Goal: Task Accomplishment & Management: Manage account settings

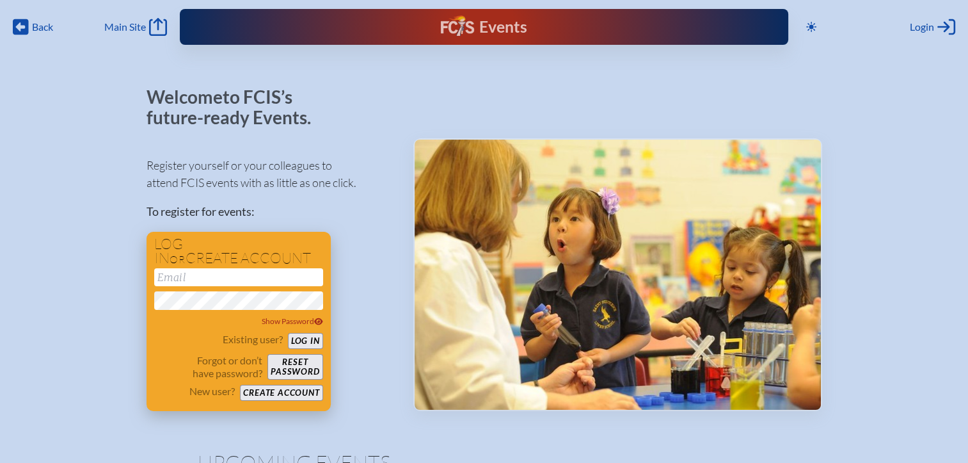
type input "[EMAIL_ADDRESS][DOMAIN_NAME]"
click at [310, 346] on button "Log in" at bounding box center [305, 341] width 35 height 16
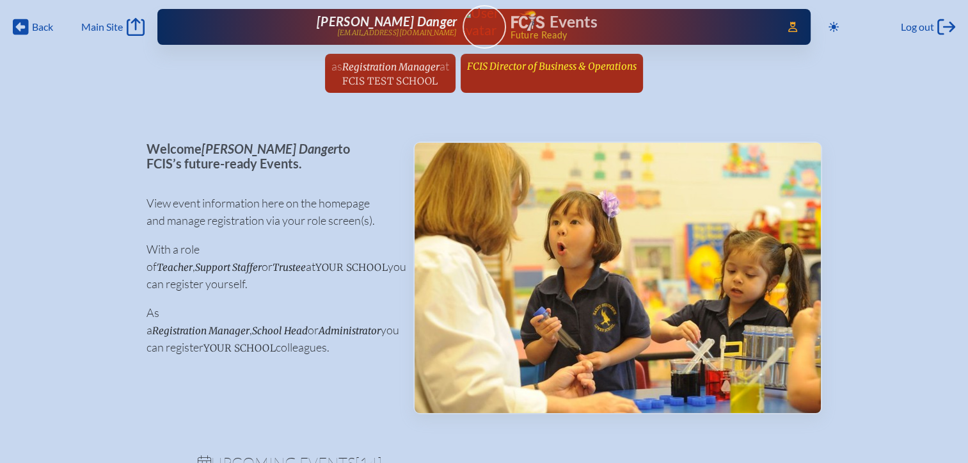
click at [596, 70] on span "FCIS Director of Business & Operations" at bounding box center [552, 66] width 170 height 12
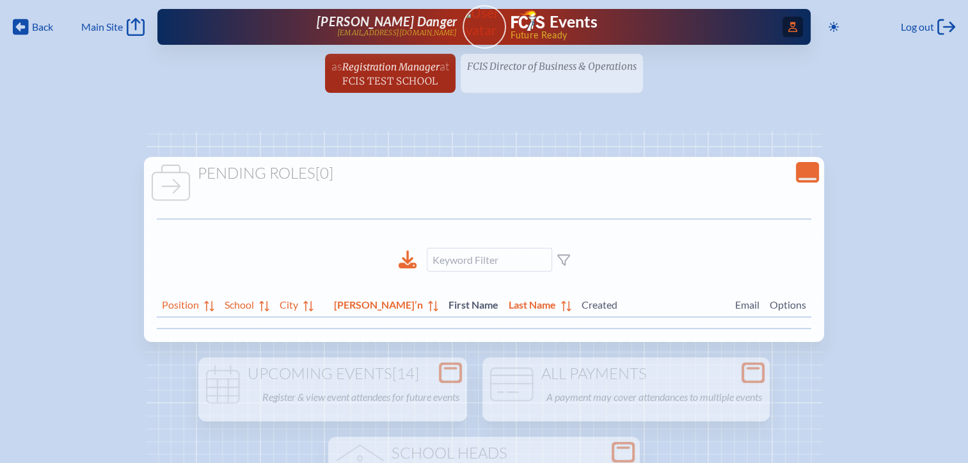
click at [796, 21] on span "Access Users..." at bounding box center [793, 27] width 20 height 20
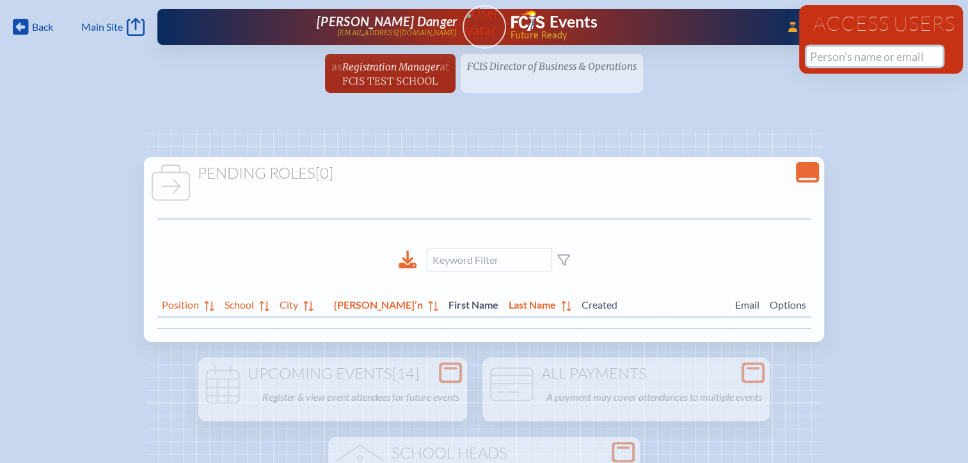
click at [820, 58] on input "text" at bounding box center [875, 56] width 136 height 19
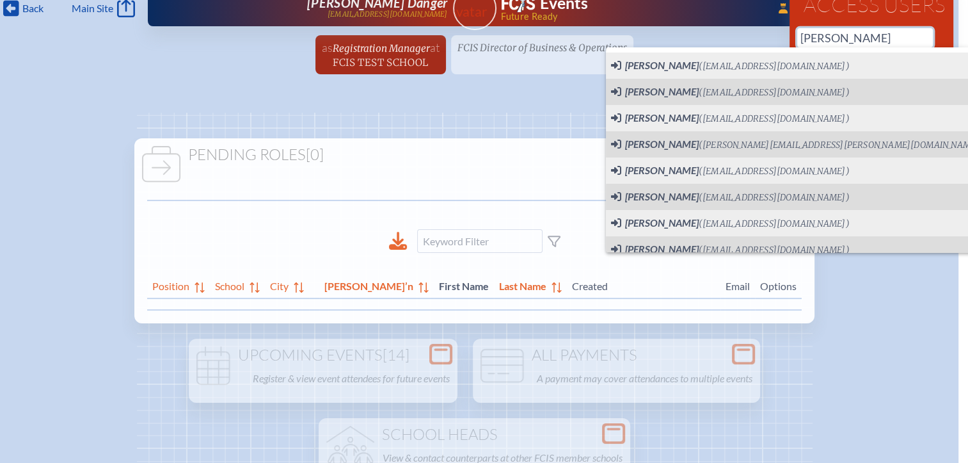
scroll to position [0, 10]
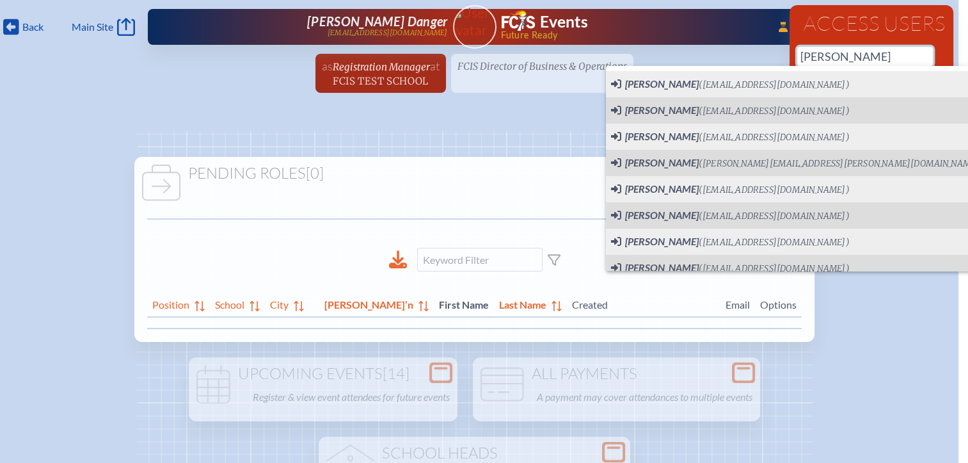
drag, startPoint x: 835, startPoint y: 54, endPoint x: 750, endPoint y: 54, distance: 84.5
click at [750, 54] on div "Back Back Main Site Main Site Toggle to Dark Mode Log out Log out ...Close Acce…" at bounding box center [474, 50] width 968 height 100
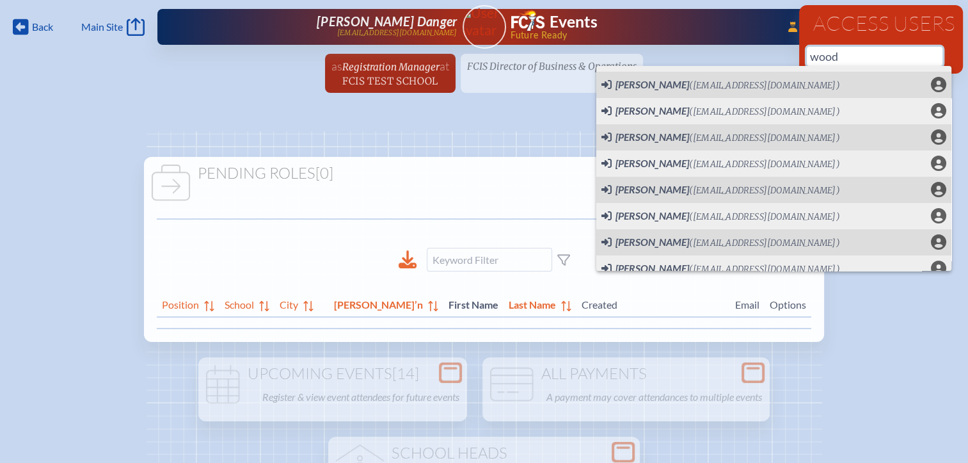
scroll to position [110, 0]
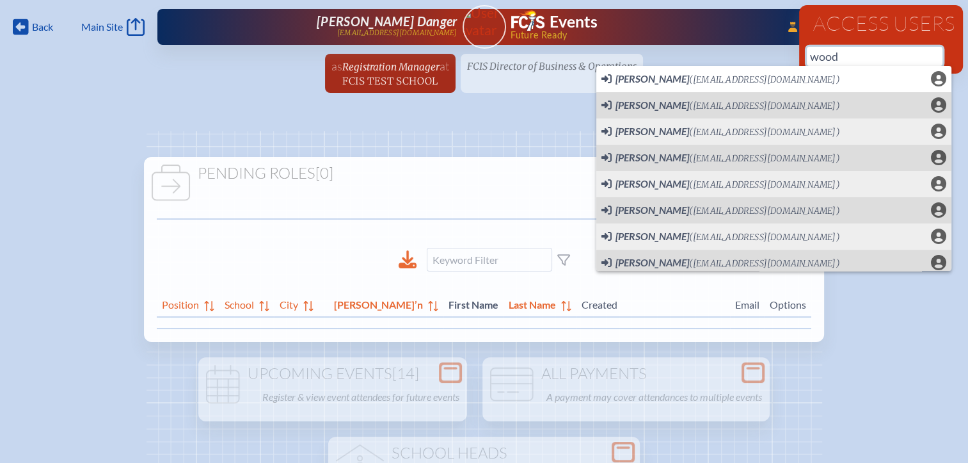
drag, startPoint x: 837, startPoint y: 54, endPoint x: 796, endPoint y: 55, distance: 41.0
click at [799, 55] on div "Access Users wood 100 results are available" at bounding box center [881, 39] width 164 height 68
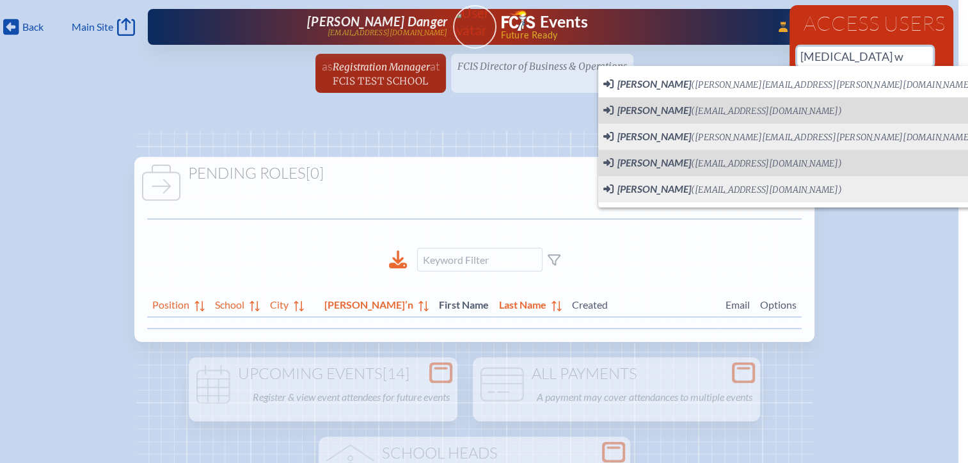
drag, startPoint x: 837, startPoint y: 52, endPoint x: 763, endPoint y: 49, distance: 74.3
click at [763, 49] on div "Back Back Main Site Main Site Toggle to Dark Mode Log out Log out ...Close Acce…" at bounding box center [474, 50] width 968 height 100
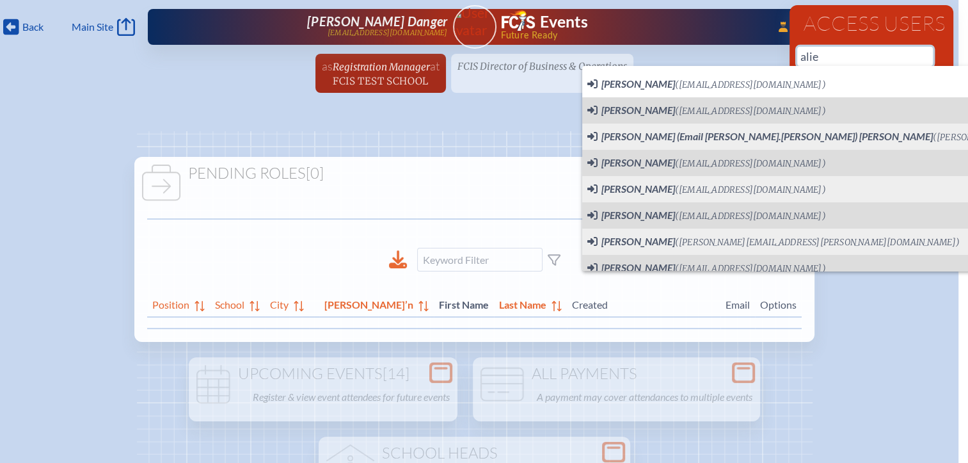
drag, startPoint x: 828, startPoint y: 51, endPoint x: 771, endPoint y: 57, distance: 57.3
click at [771, 57] on div "Back Back Main Site Main Site Toggle to Dark Mode Log out Log out ...Close Acce…" at bounding box center [474, 50] width 968 height 100
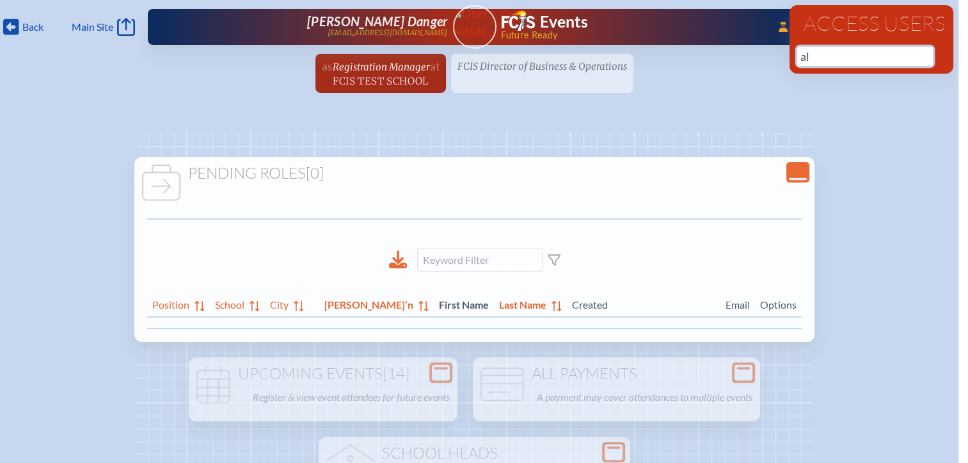
type input "a"
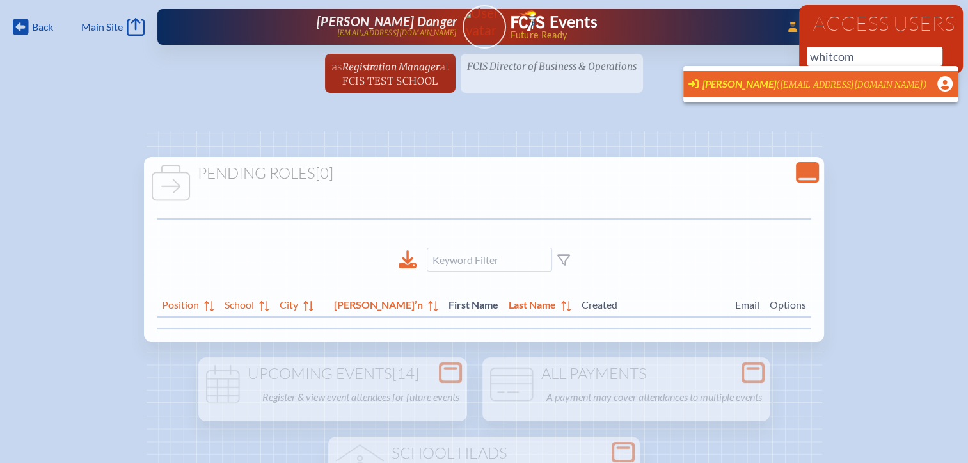
click at [728, 83] on span "[PERSON_NAME]" at bounding box center [740, 83] width 74 height 12
type input "[EMAIL_ADDRESS][DOMAIN_NAME]"
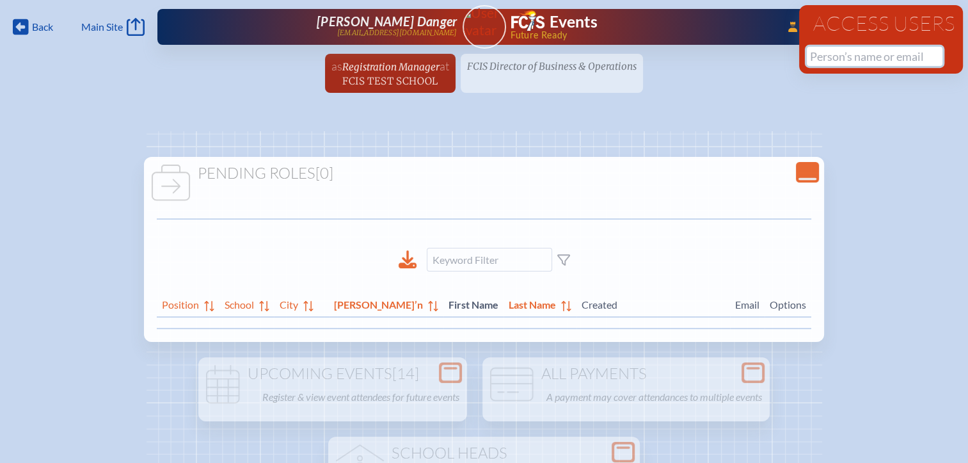
scroll to position [0, 0]
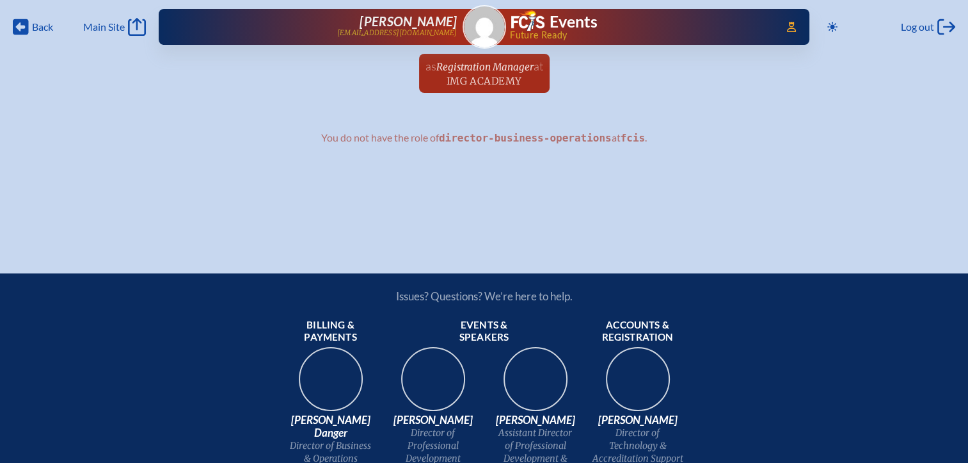
click at [481, 67] on span "Registration Manager" at bounding box center [484, 67] width 97 height 12
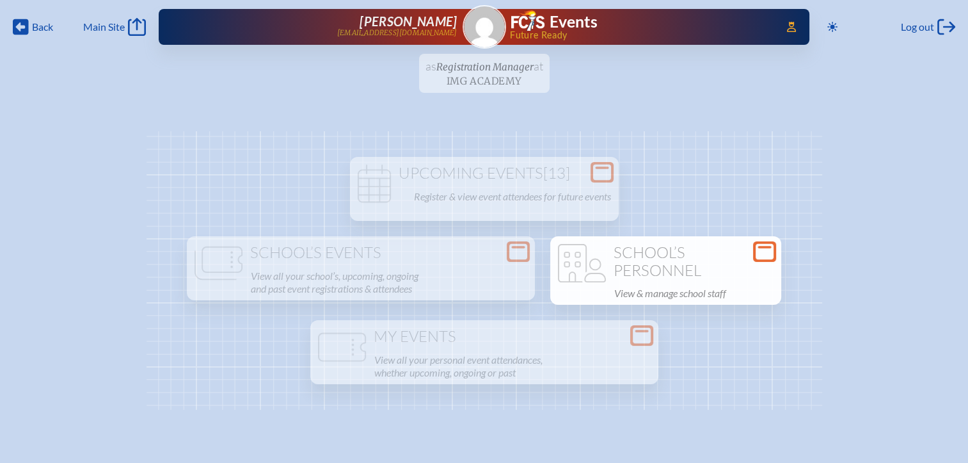
click at [763, 256] on icon at bounding box center [765, 252] width 18 height 16
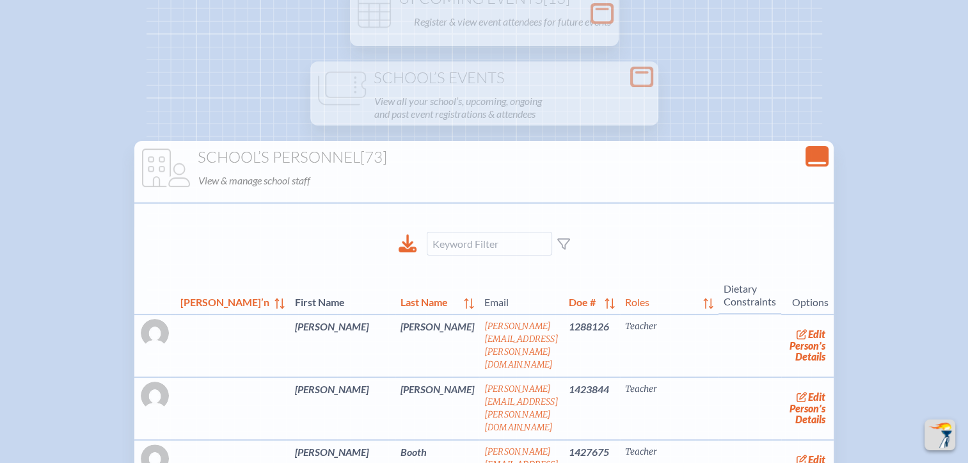
scroll to position [320, 0]
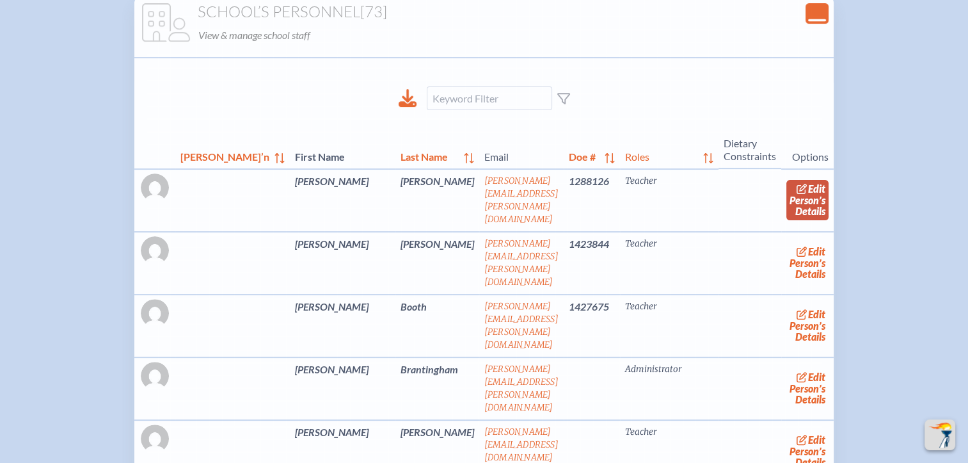
click at [796, 197] on link "edit Person’s Details" at bounding box center [808, 200] width 43 height 40
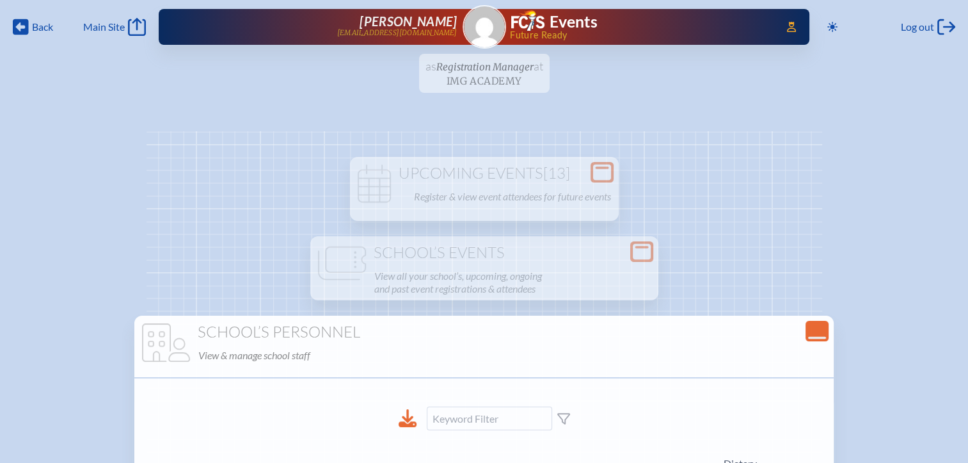
scroll to position [320, 0]
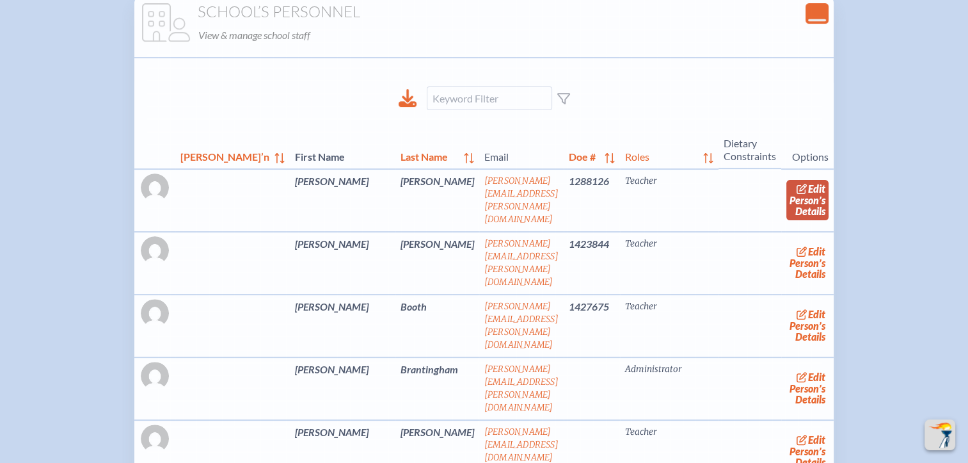
click at [797, 204] on link "edit Person’s Details" at bounding box center [808, 200] width 43 height 40
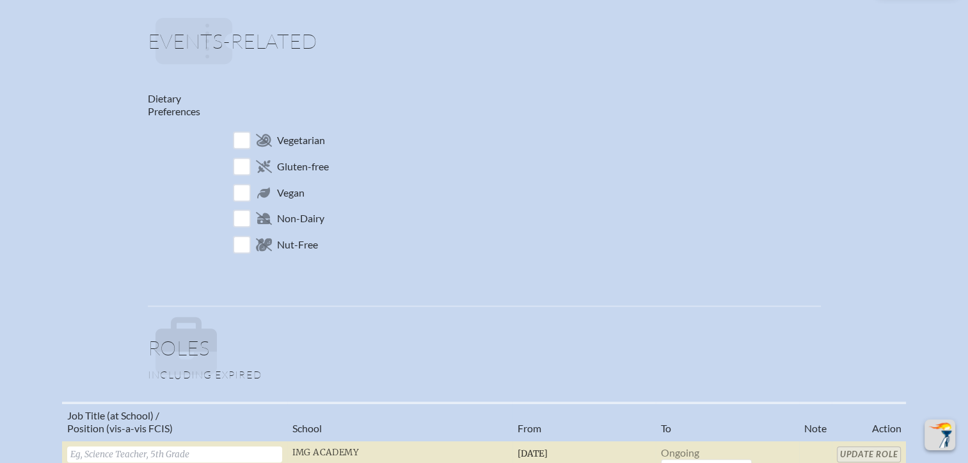
scroll to position [256, 0]
